Goal: Transaction & Acquisition: Purchase product/service

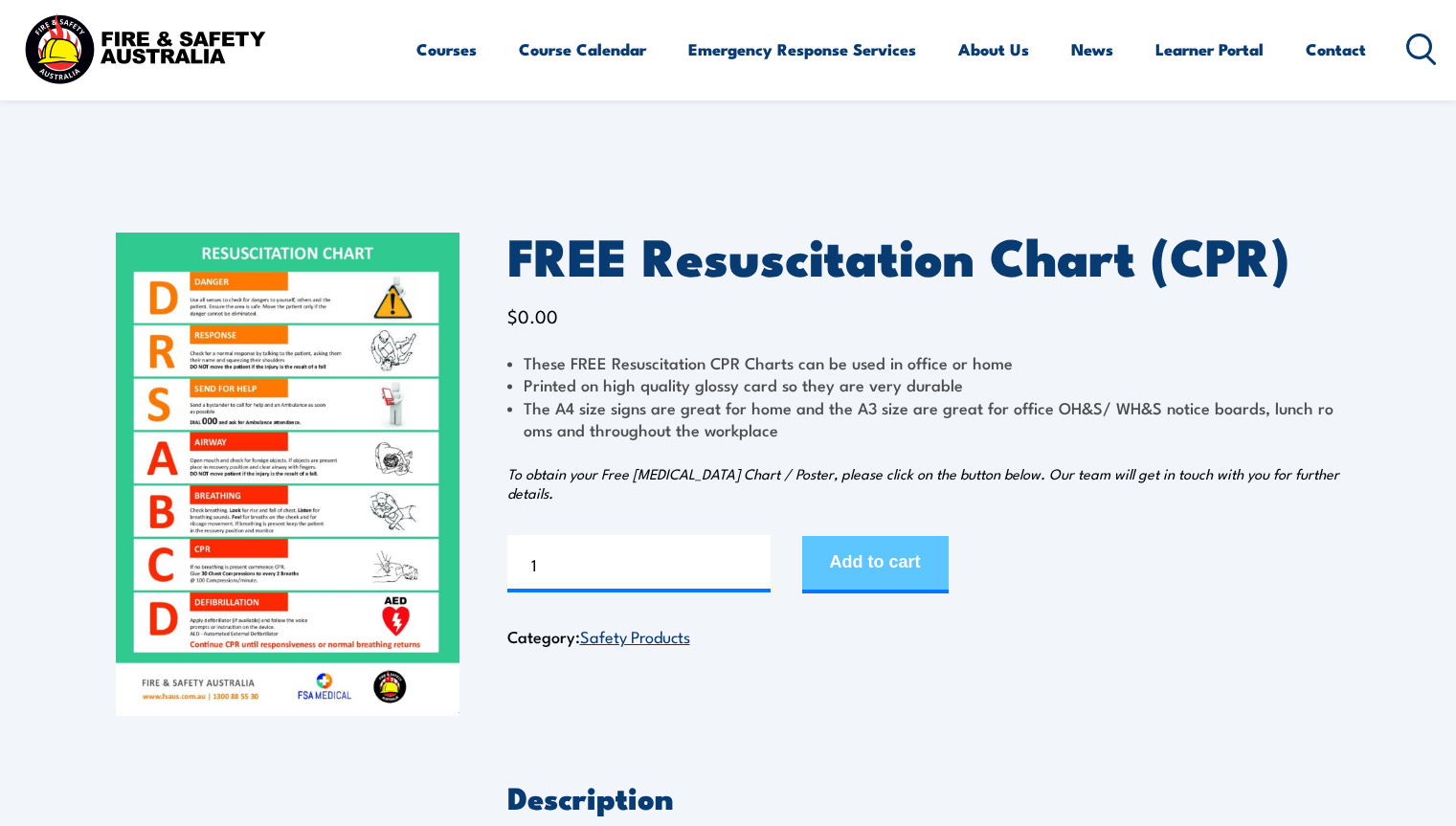
click at [910, 567] on button "Add to cart" at bounding box center [876, 564] width 146 height 57
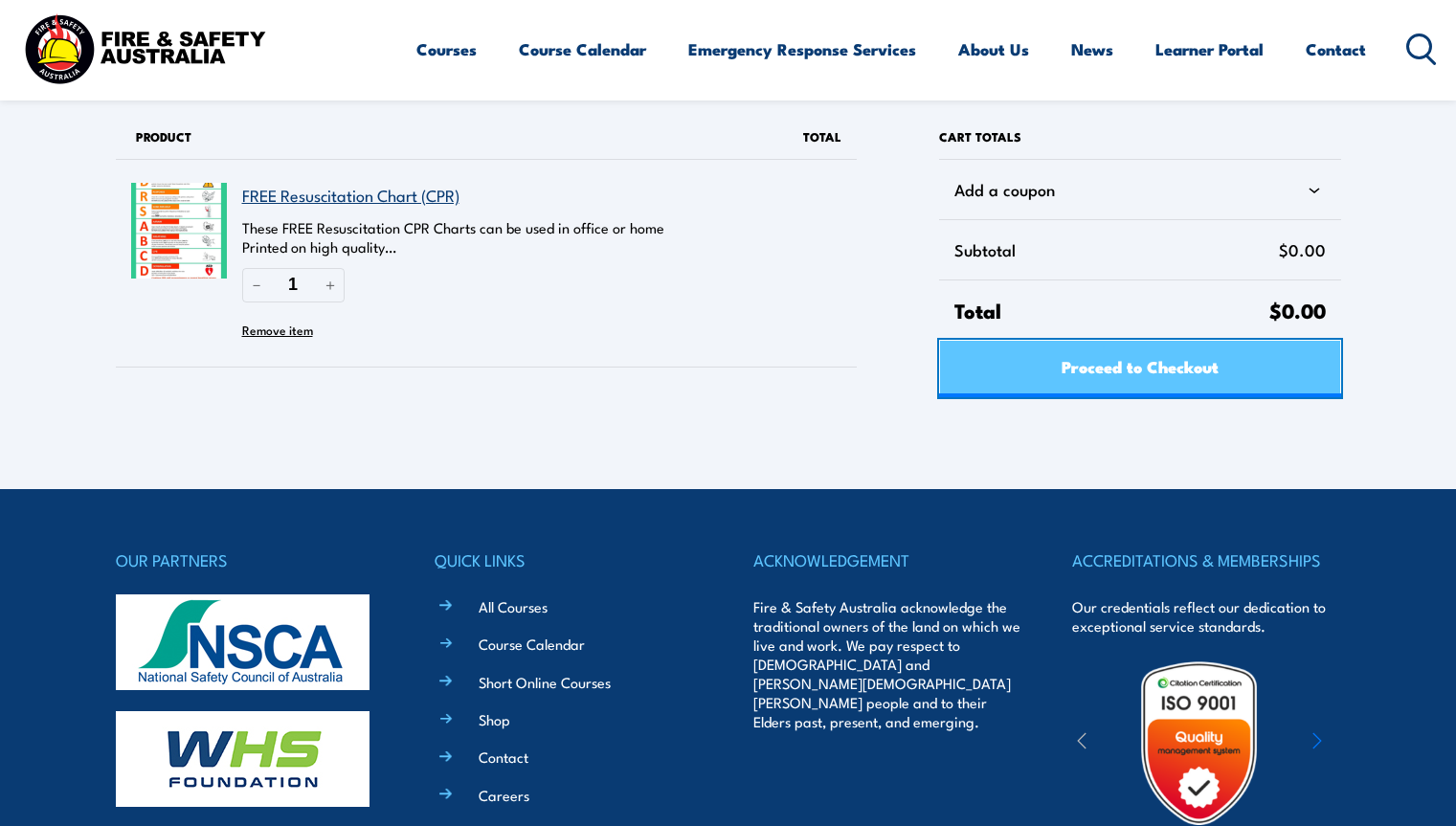
click at [1071, 359] on span "Proceed to Checkout" at bounding box center [1140, 366] width 157 height 50
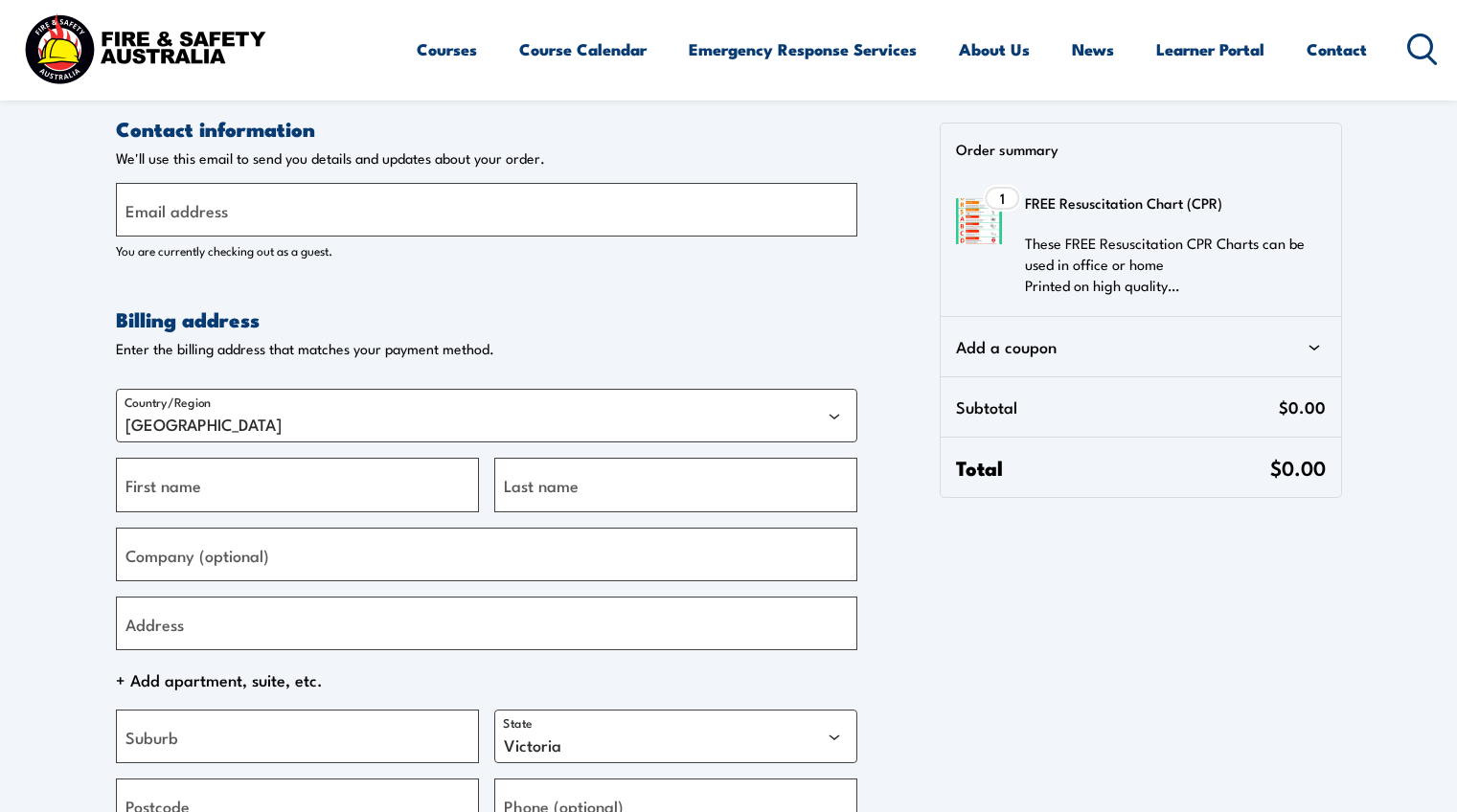
select select "VIC"
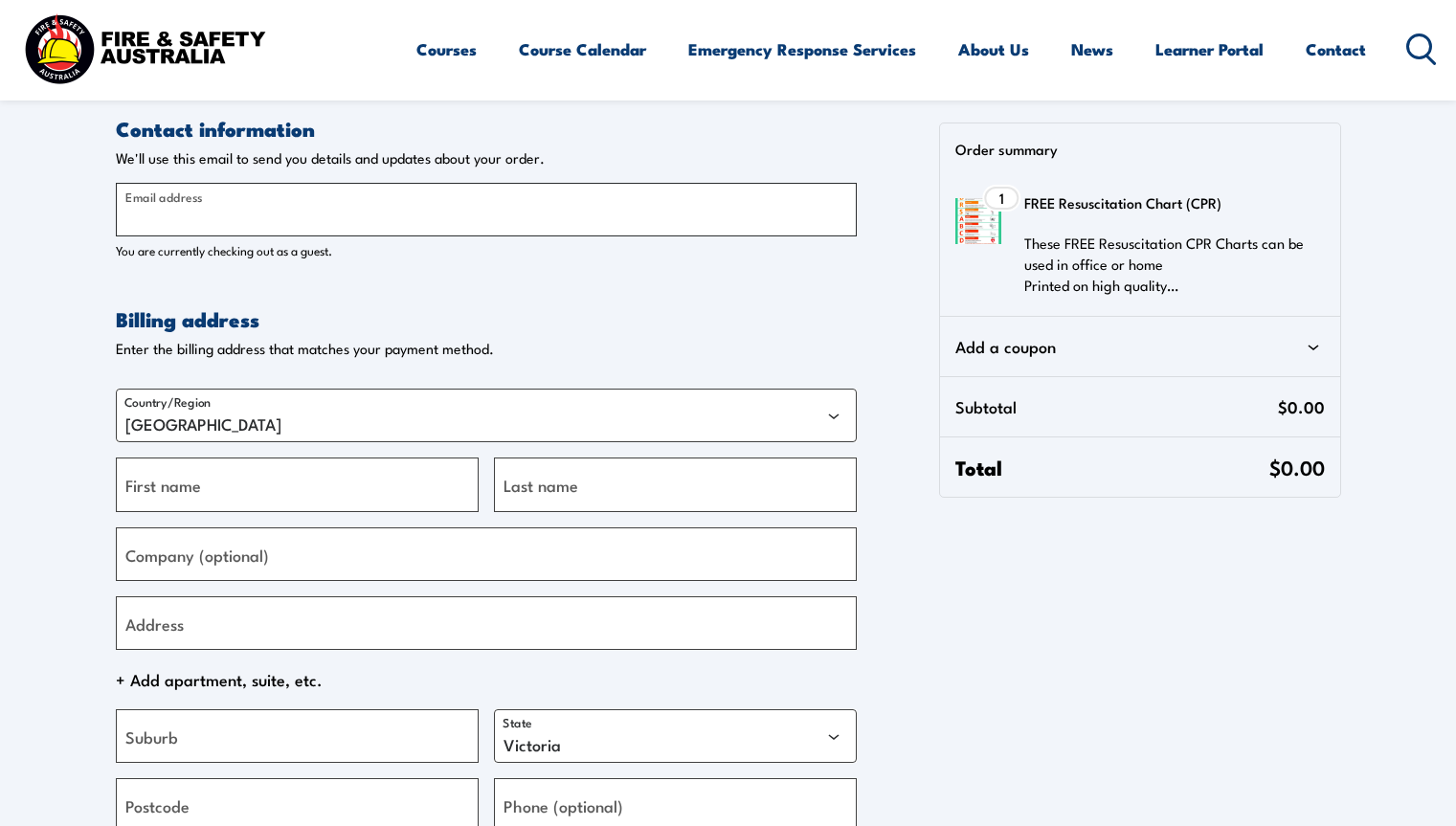
click at [472, 223] on input "Email address" at bounding box center [486, 209] width 741 height 53
type input "andrewgreenlees@gmail.com"
type input "Andrew"
type input "Greenlees"
type input "121 Pioneer Dr"
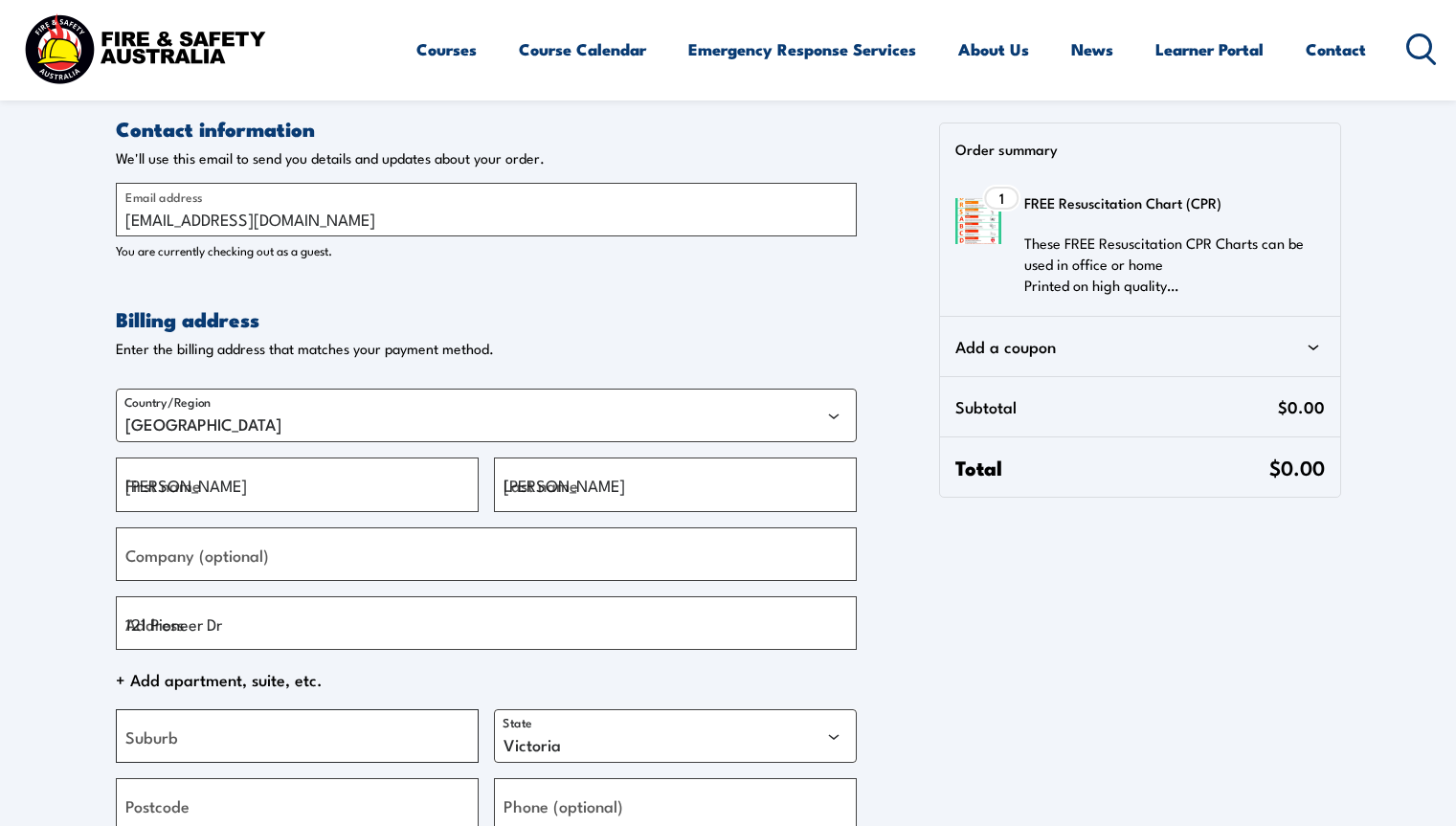
type input "Blackbutt"
select select "NSW"
type input "2529"
type input "+61438513238"
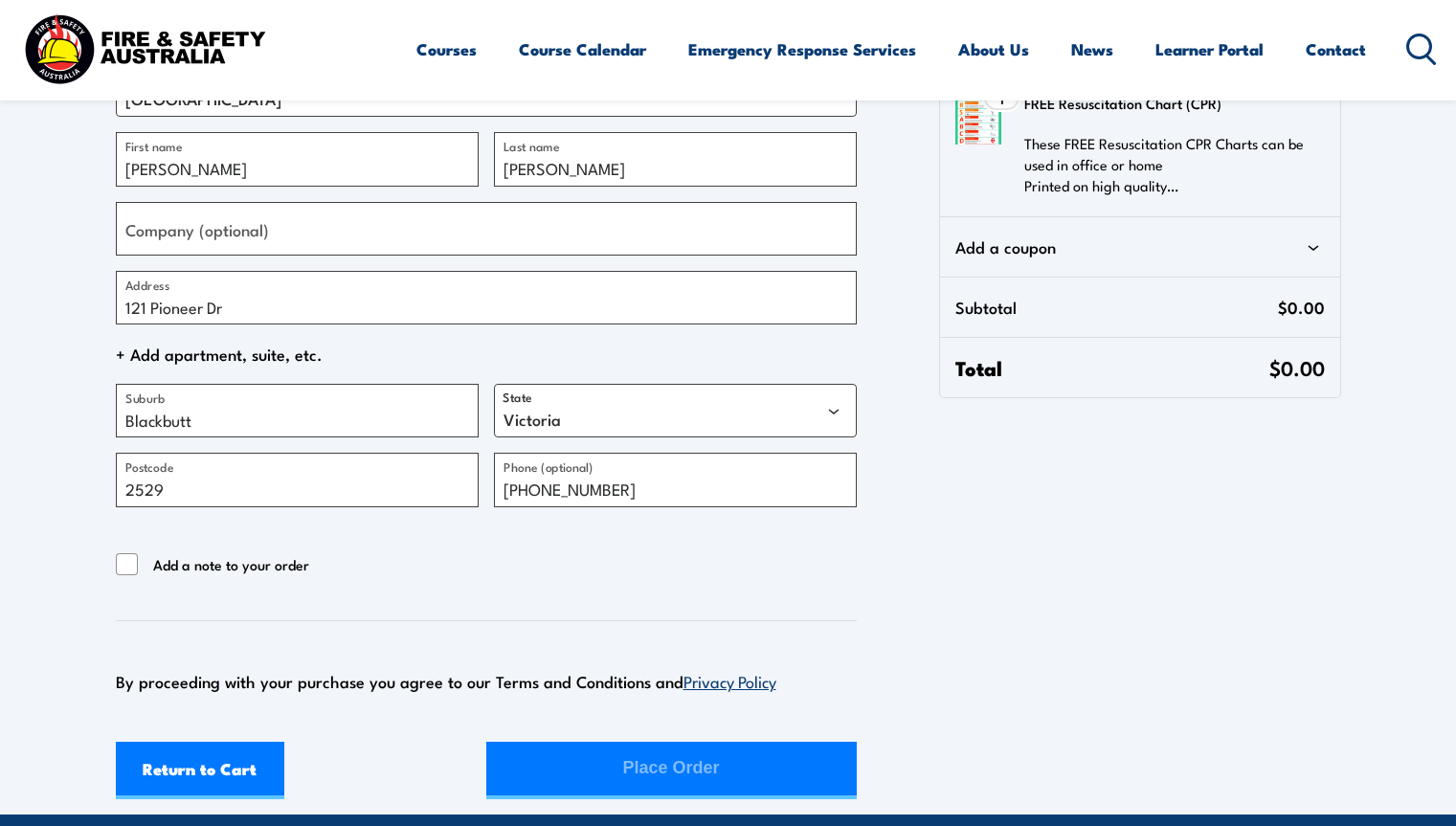
scroll to position [334, 0]
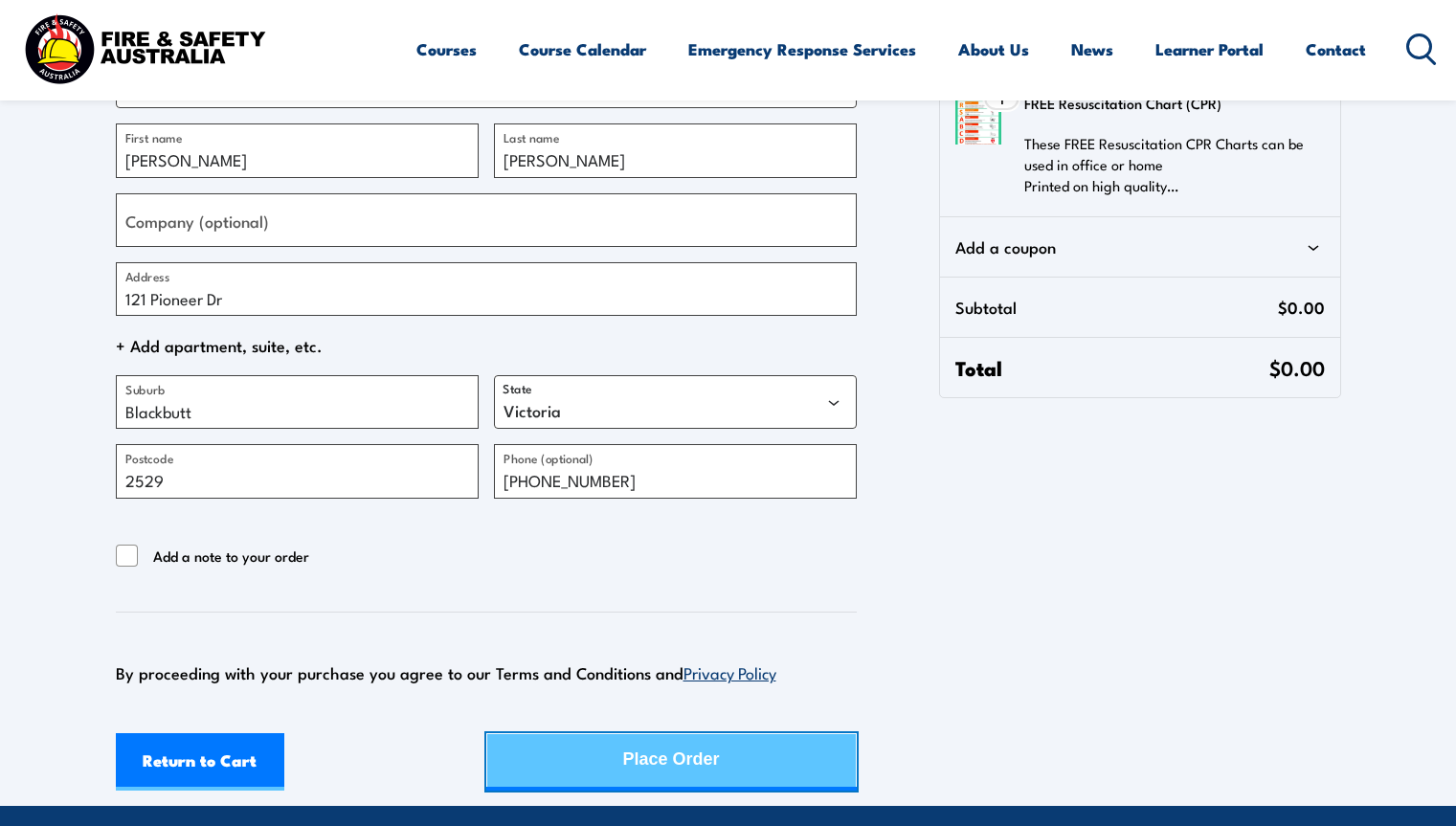
click at [623, 743] on div "Place Order" at bounding box center [671, 759] width 97 height 50
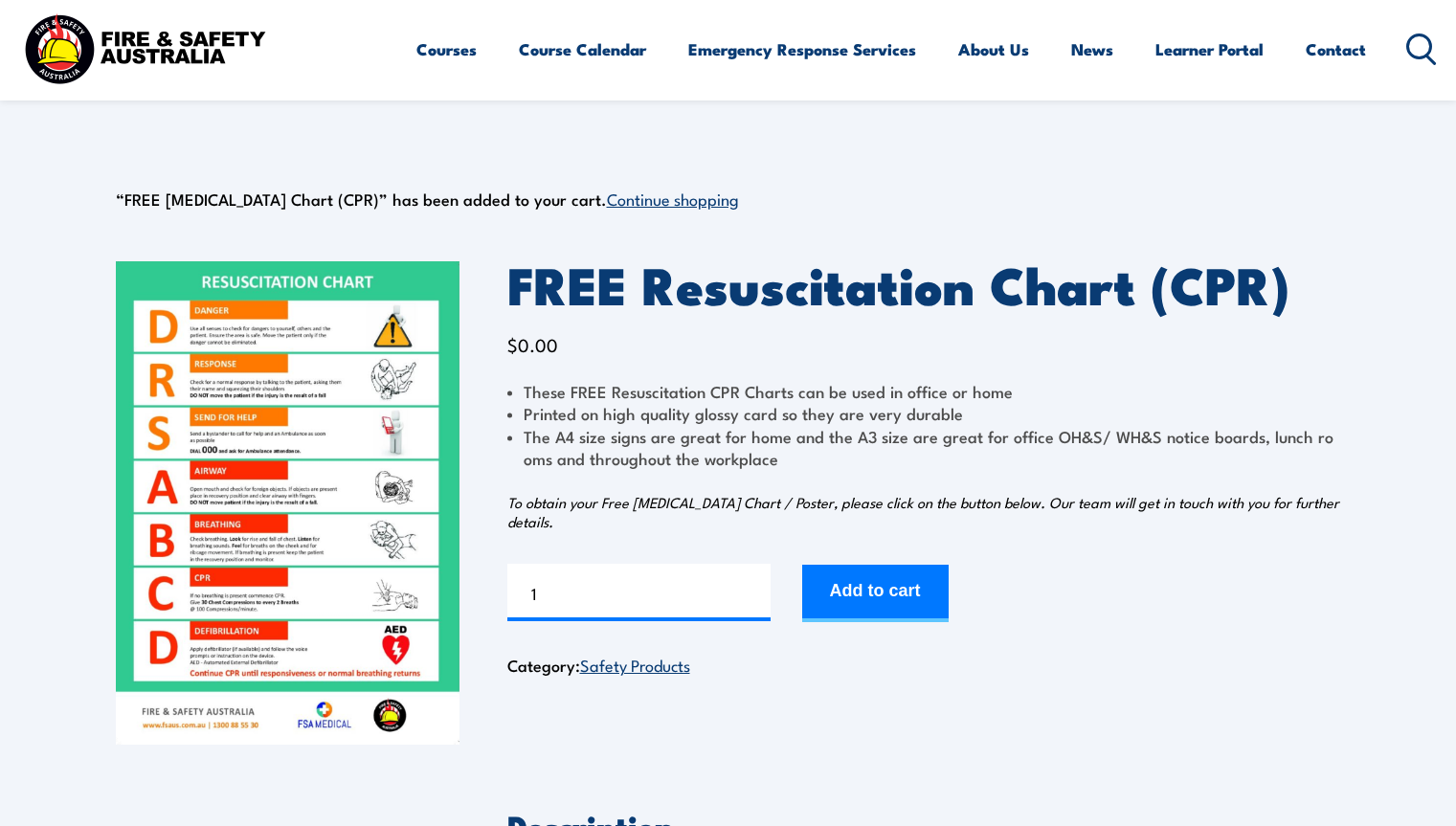
scroll to position [29, 0]
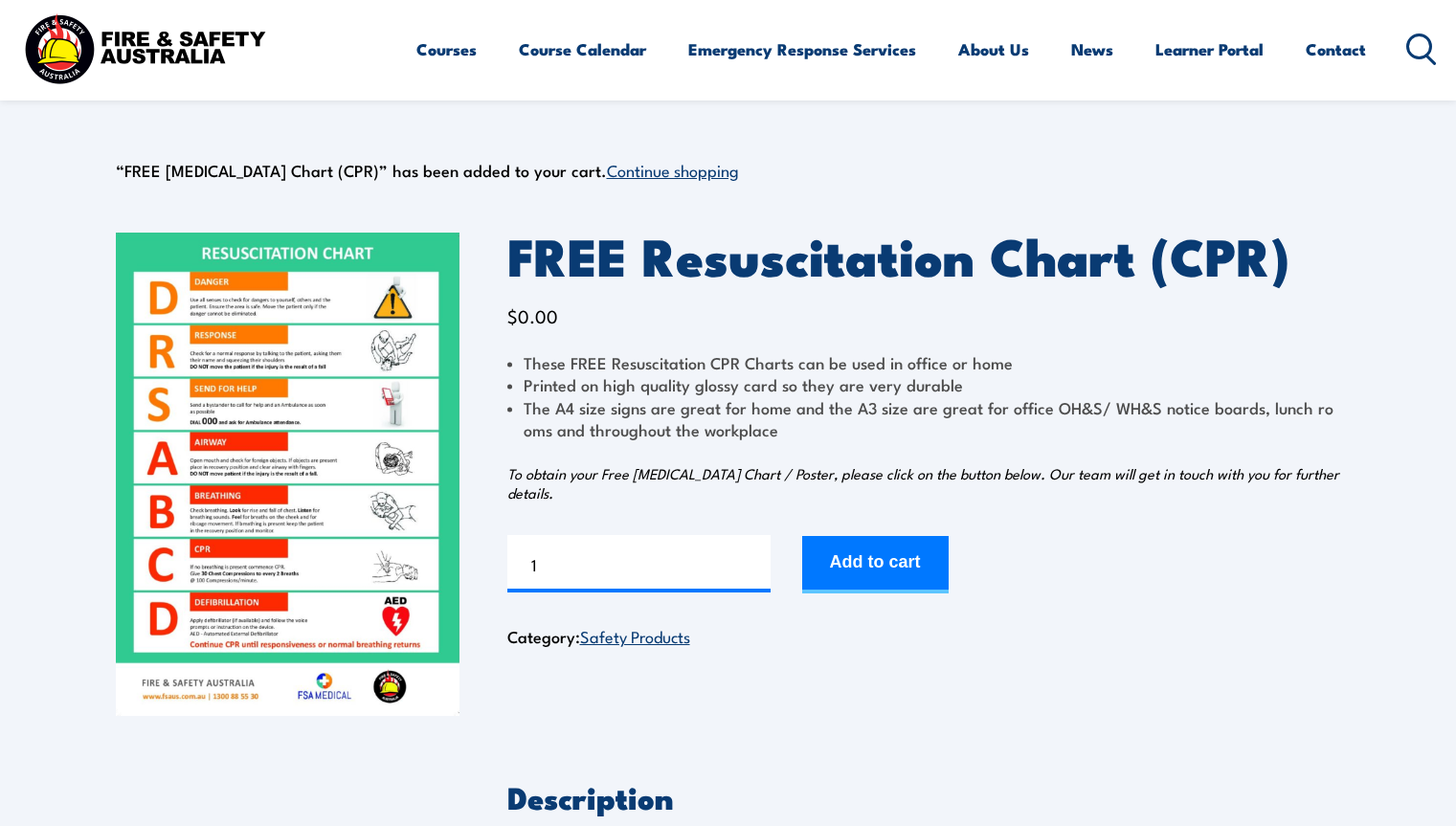
click at [371, 456] on img at bounding box center [288, 473] width 344 height 483
